Goal: Task Accomplishment & Management: Use online tool/utility

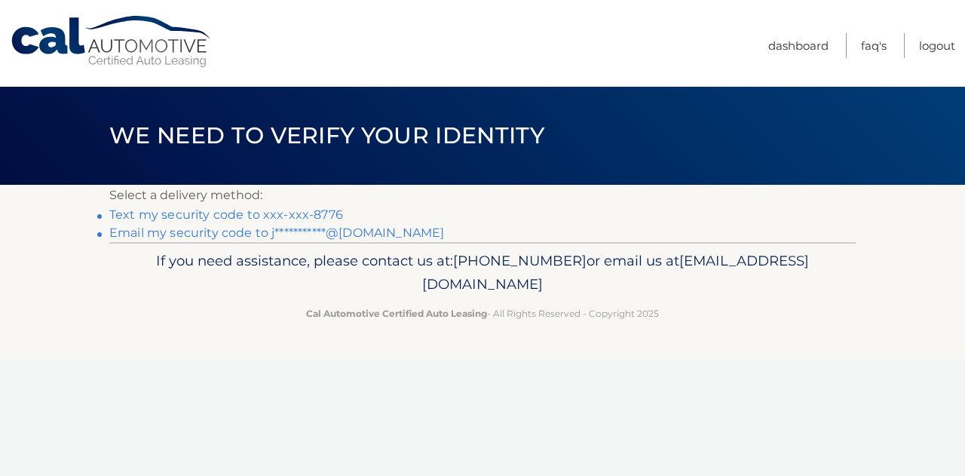
click at [139, 222] on link "Text my security code to xxx-xxx-8776" at bounding box center [226, 214] width 234 height 14
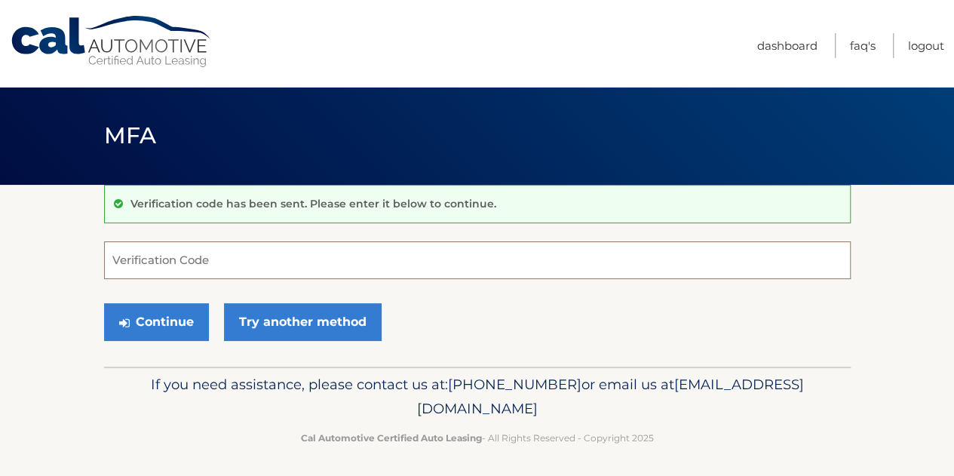
click at [269, 260] on input "Verification Code" at bounding box center [477, 260] width 746 height 38
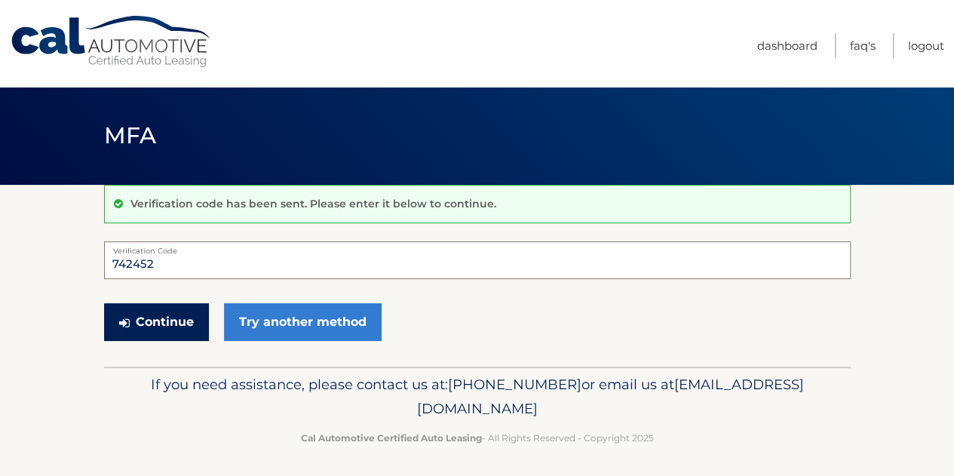
type input "742452"
click at [129, 310] on button "Continue" at bounding box center [156, 322] width 105 height 38
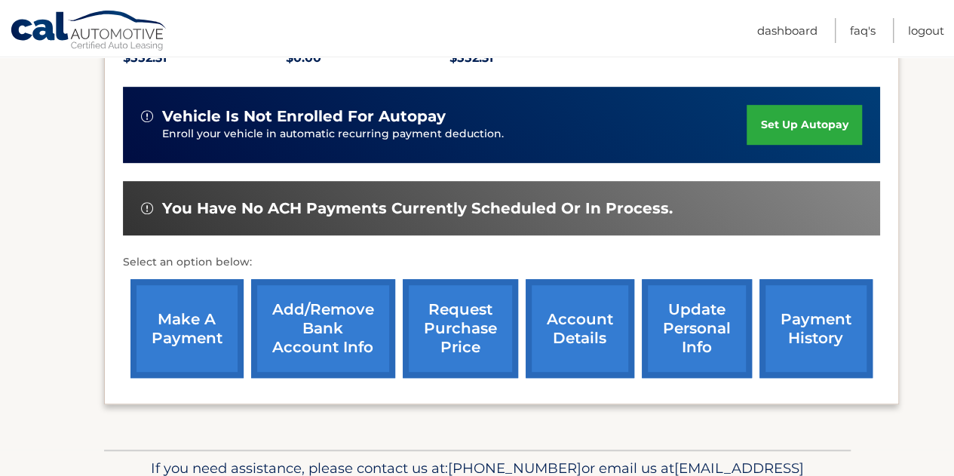
scroll to position [377, 0]
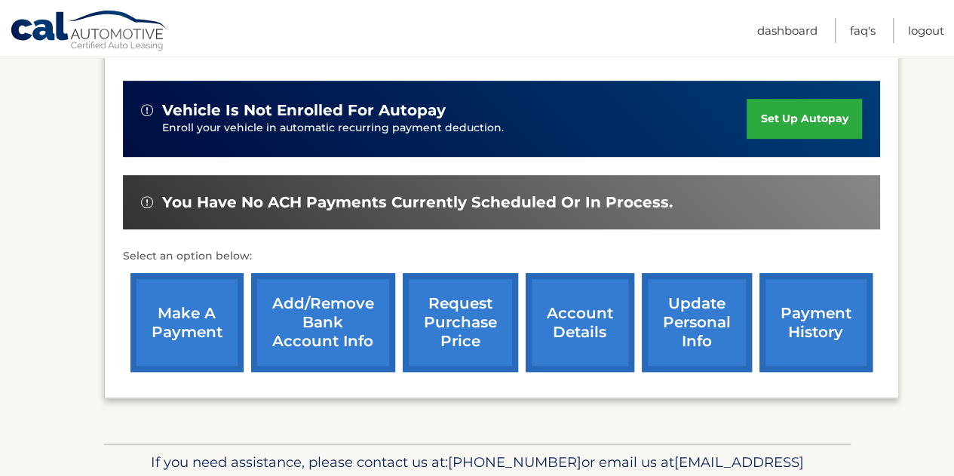
click at [231, 304] on link "make a payment" at bounding box center [186, 322] width 113 height 99
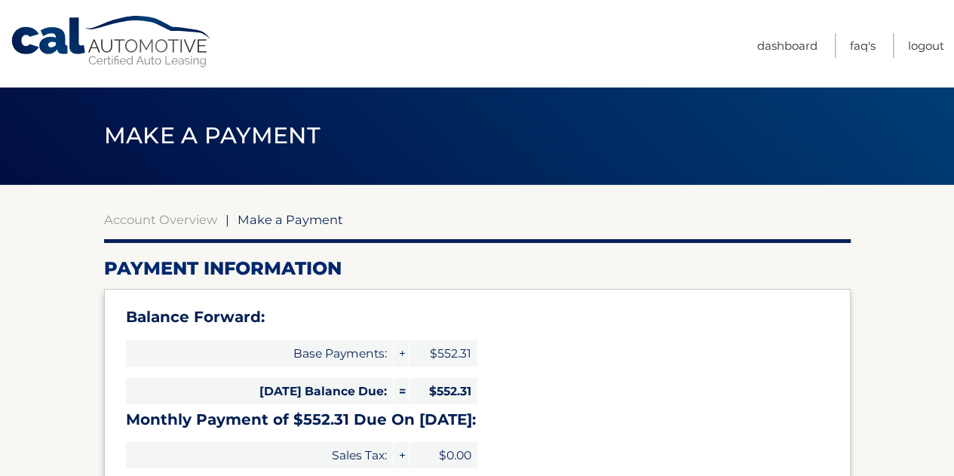
select select "NWY5YTA5YWUtZDRmNy00ZWFjLTgyNTQtY2Y4MjM3NDA3MDIw"
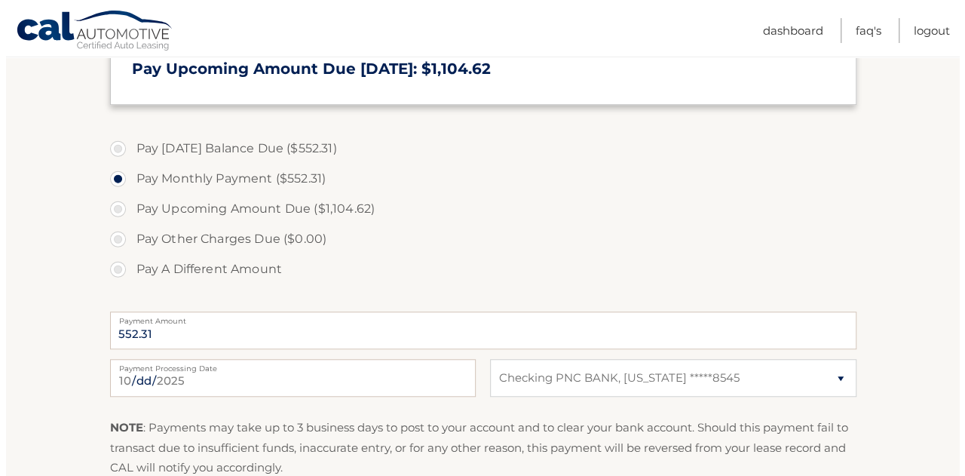
scroll to position [603, 0]
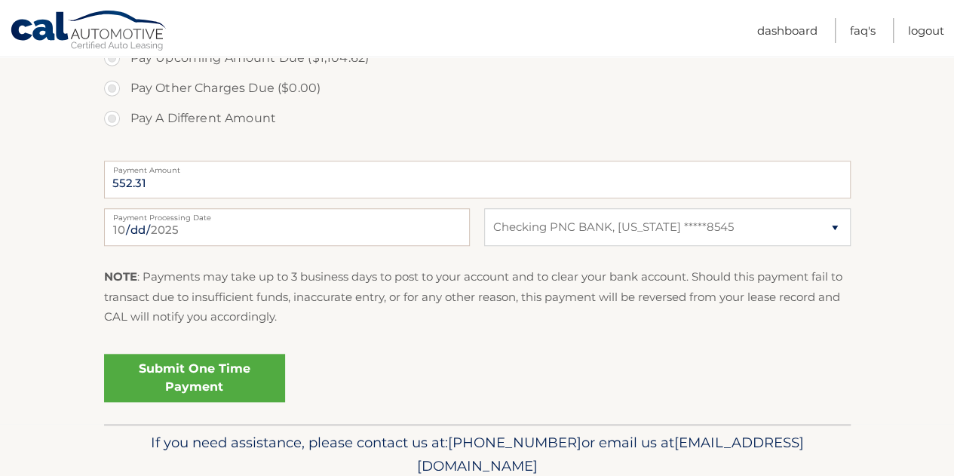
click at [244, 378] on link "Submit One Time Payment" at bounding box center [194, 378] width 181 height 48
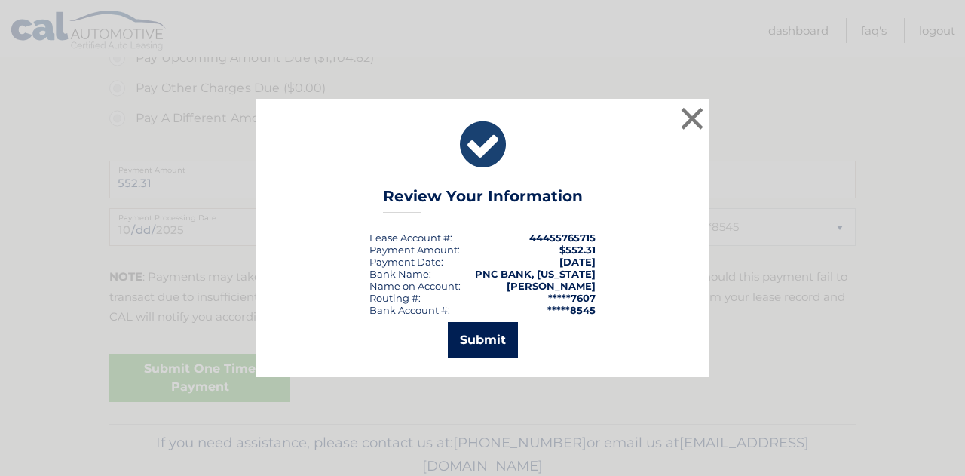
click at [474, 333] on button "Submit" at bounding box center [483, 340] width 70 height 36
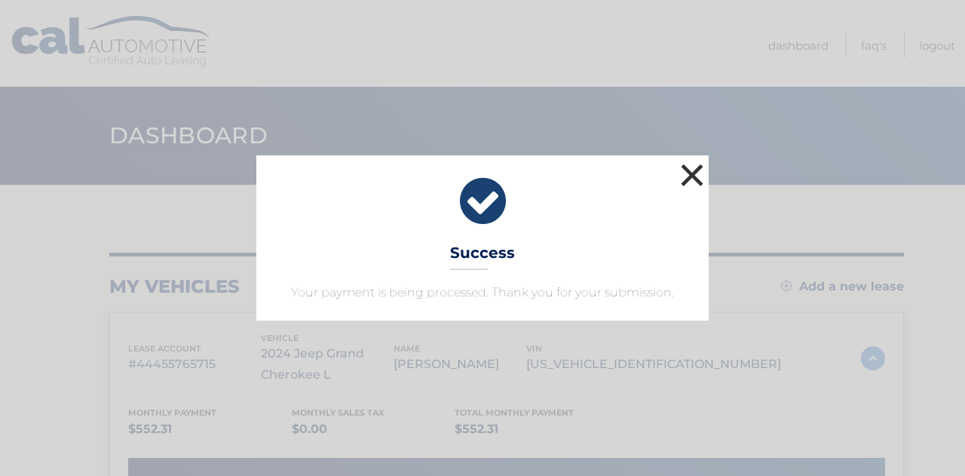
click at [680, 167] on button "×" at bounding box center [692, 175] width 30 height 30
